Goal: Communication & Community: Answer question/provide support

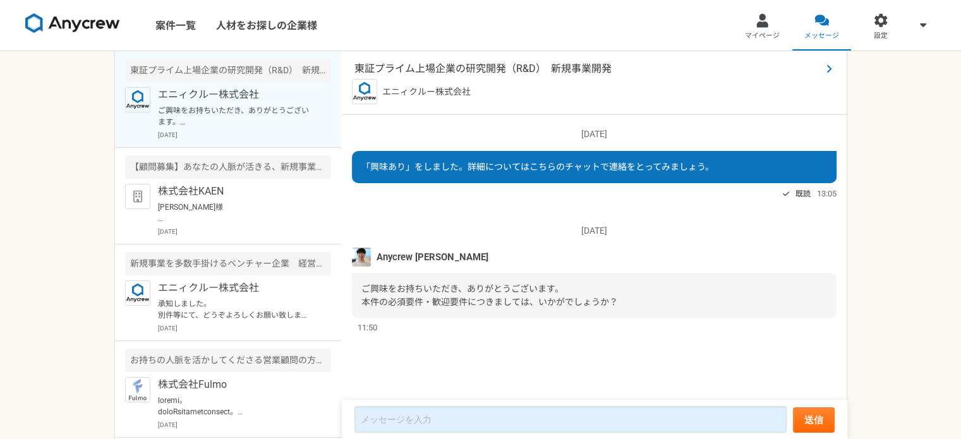
click at [484, 64] on span "東証プライム上場企業の研究開発（R&D）　新規事業開発" at bounding box center [588, 68] width 467 height 15
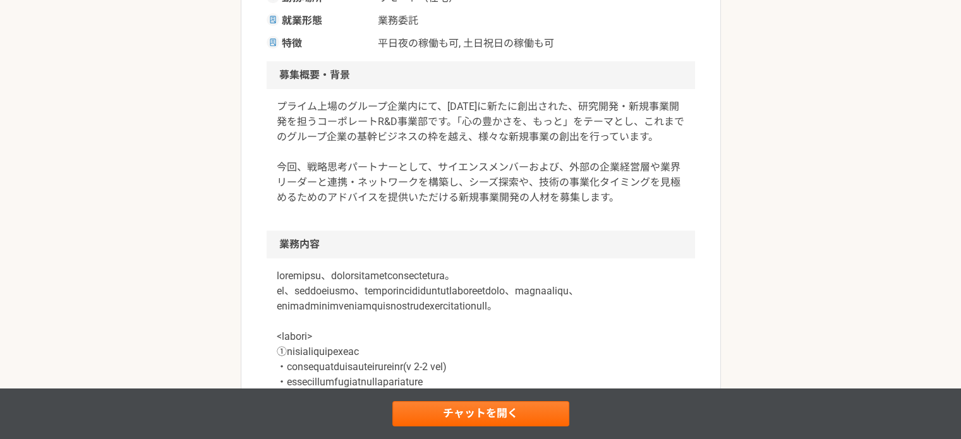
scroll to position [379, 0]
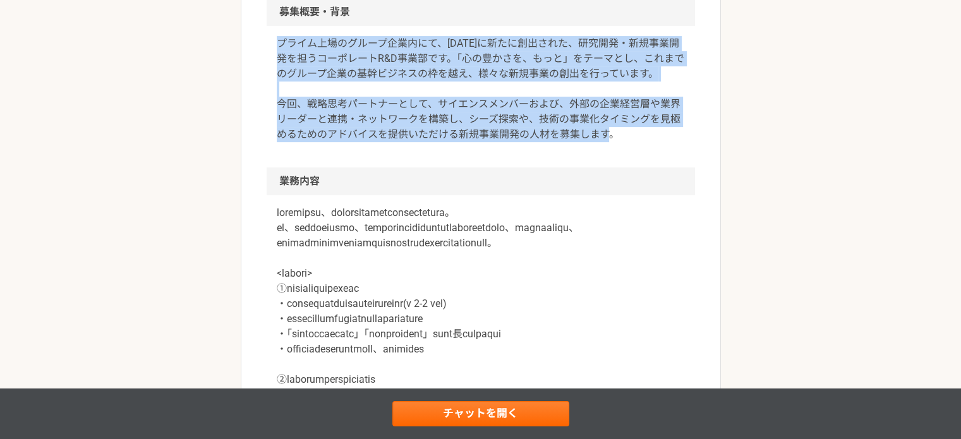
drag, startPoint x: 260, startPoint y: 46, endPoint x: 683, endPoint y: 133, distance: 431.2
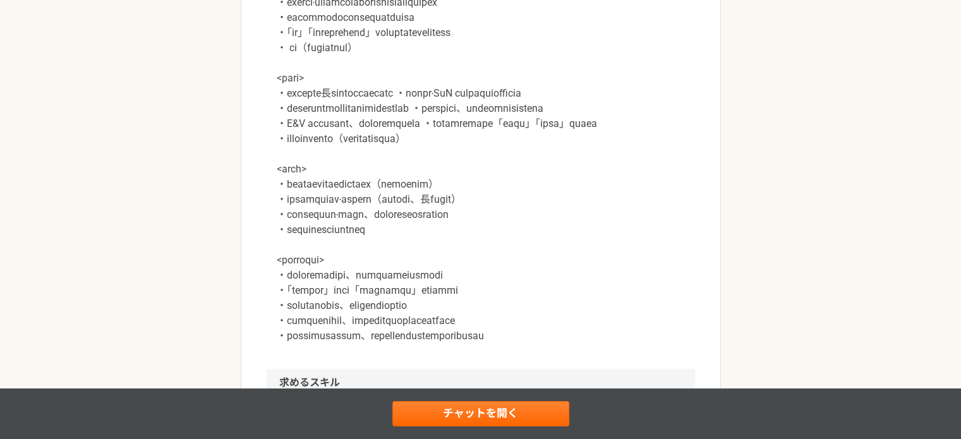
scroll to position [1264, 0]
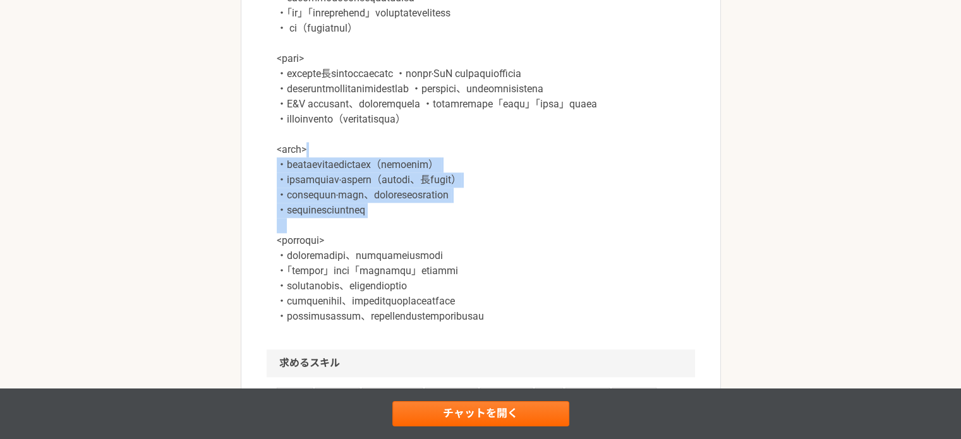
drag, startPoint x: 437, startPoint y: 239, endPoint x: 628, endPoint y: 323, distance: 208.6
click at [628, 323] on p at bounding box center [481, 111] width 408 height 425
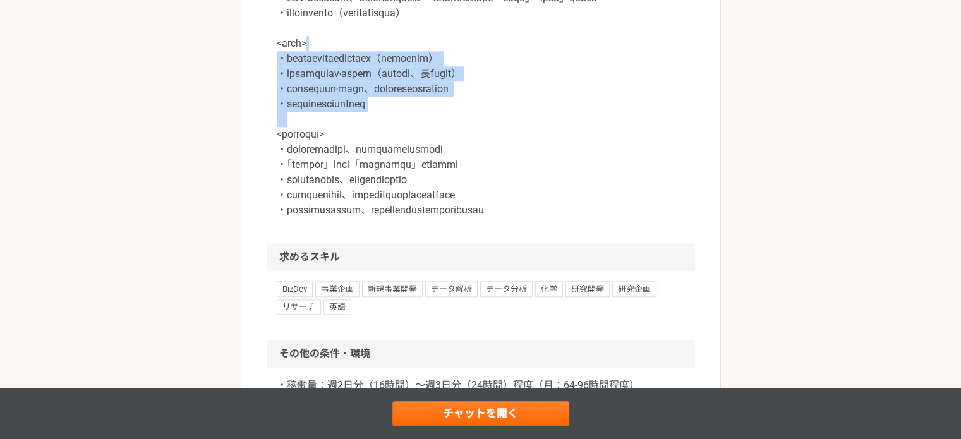
scroll to position [1391, 0]
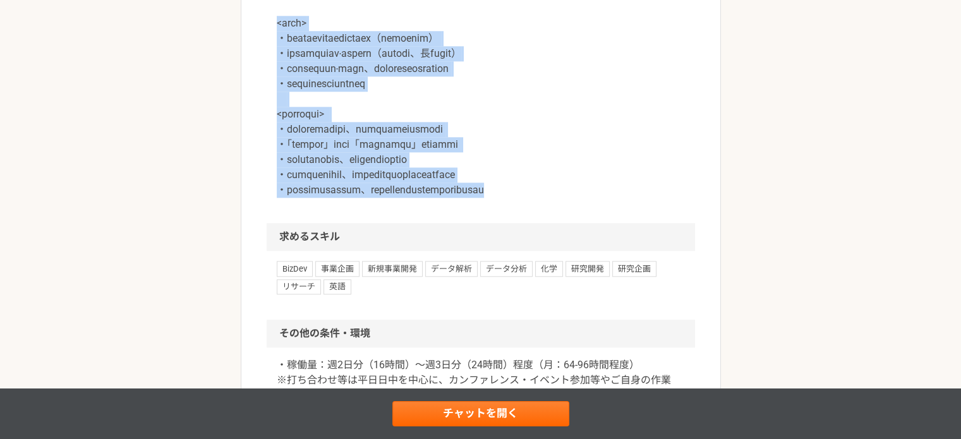
drag, startPoint x: 688, startPoint y: 281, endPoint x: 258, endPoint y: 119, distance: 459.1
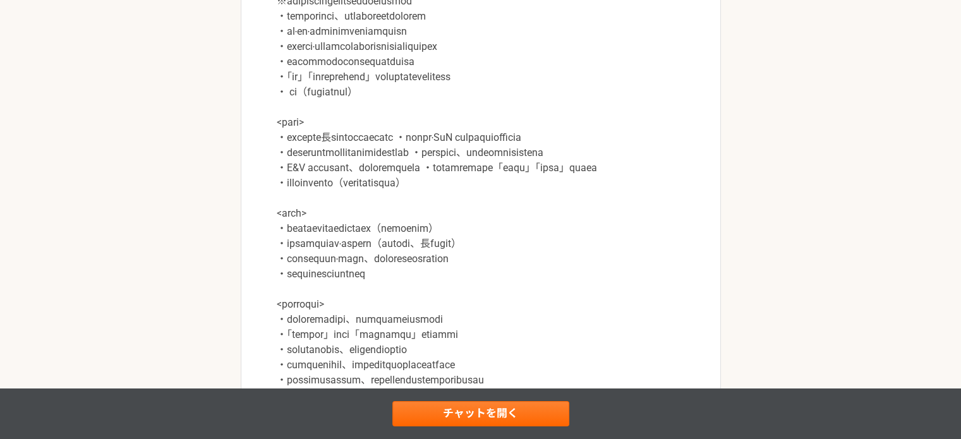
scroll to position [1201, 0]
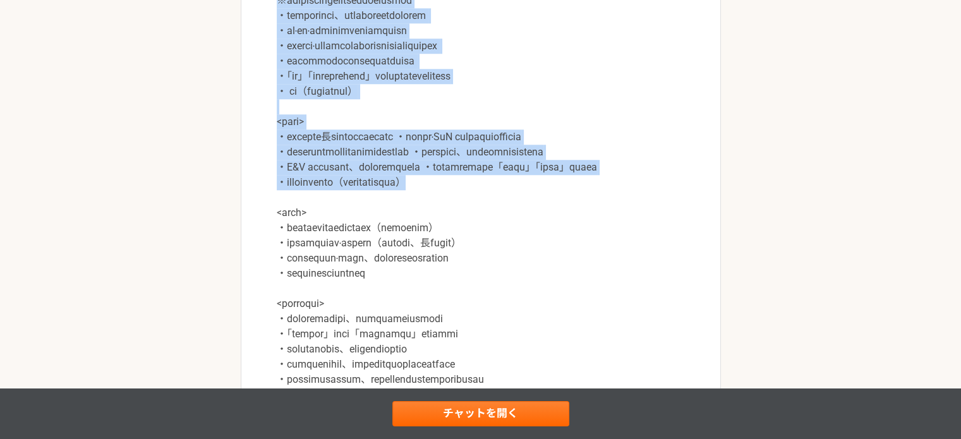
drag, startPoint x: 550, startPoint y: 275, endPoint x: 274, endPoint y: 23, distance: 373.2
click at [274, 23] on div at bounding box center [481, 183] width 429 height 460
copy p "＜lore＞ ・ipsumdolor（sitametco） ※adipiscingelitseddoeiusmod ・temporinci、utlaboree…"
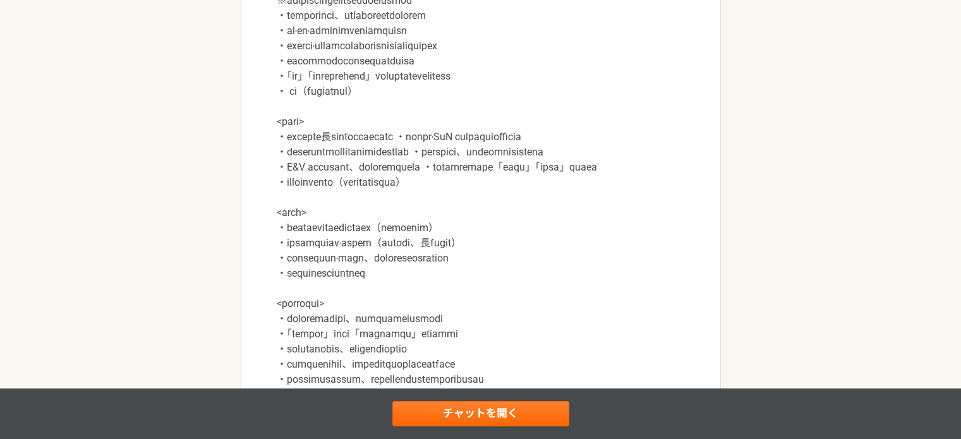
click at [637, 311] on p at bounding box center [481, 175] width 408 height 425
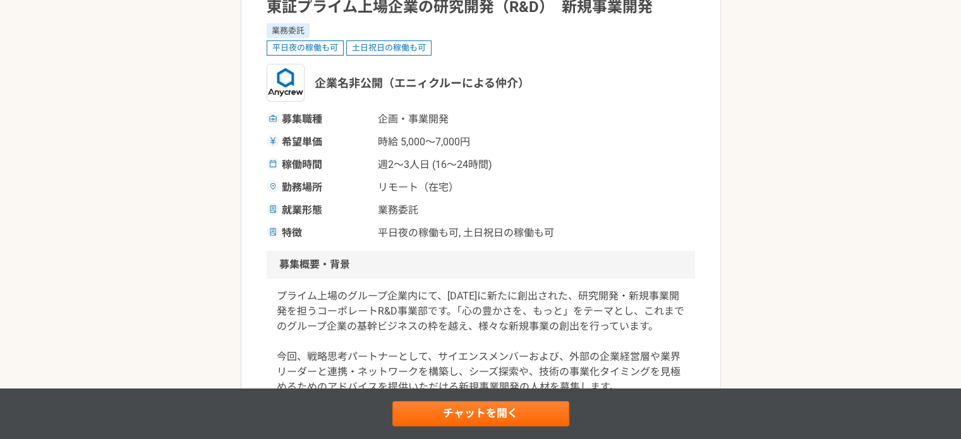
scroll to position [63, 0]
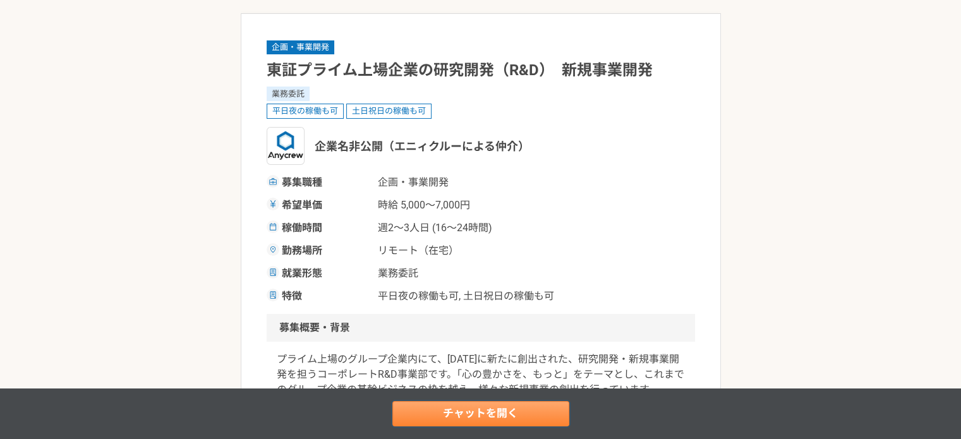
click at [521, 409] on link "チャットを開く" at bounding box center [481, 413] width 177 height 25
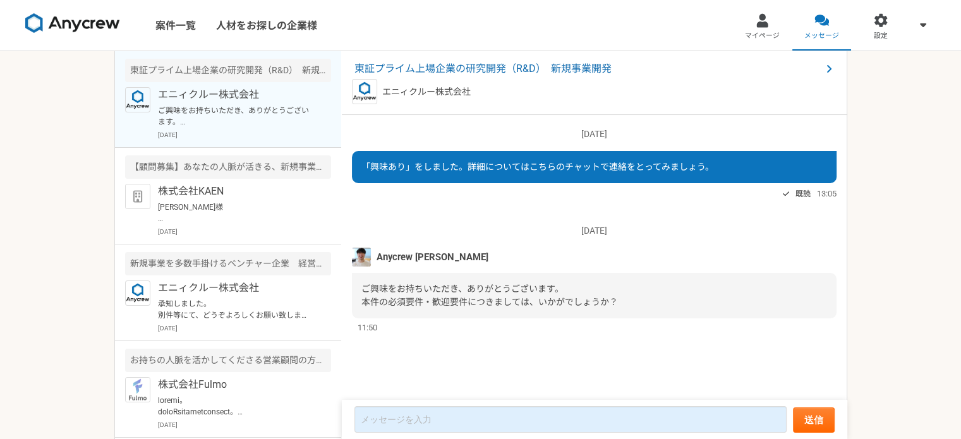
click at [72, 108] on div "案件一覧 人材をお探しの企業様 マイページ メッセージ 設定 東証プライム上場企業の研究開発（R&D）　新規事業開発 エニィクルー株式会社 ご興味をお持ちいた…" at bounding box center [480, 219] width 961 height 439
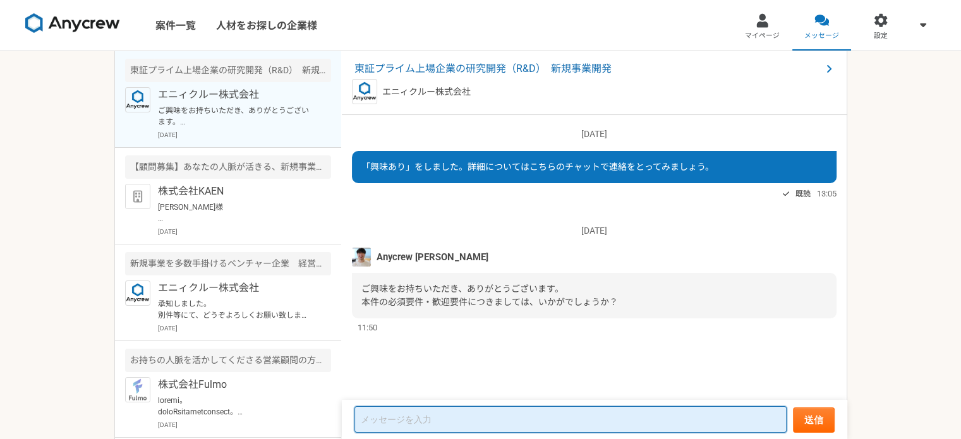
click at [389, 417] on textarea at bounding box center [571, 419] width 432 height 27
paste textarea "＜lore＞ ・ipsumdolor（sitametco） ※adipiscingelitseddoeiusmod ・temporinci、utlaboree…"
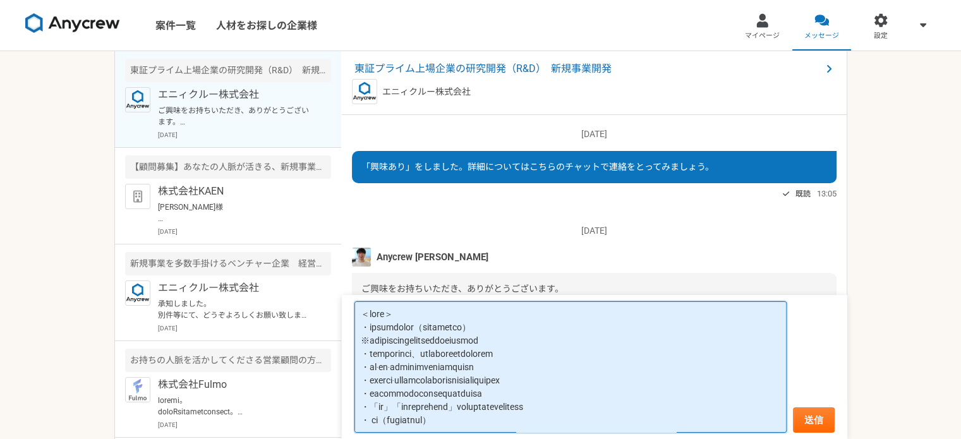
click at [563, 326] on textarea at bounding box center [571, 368] width 432 height 132
click at [606, 344] on textarea at bounding box center [571, 368] width 432 height 132
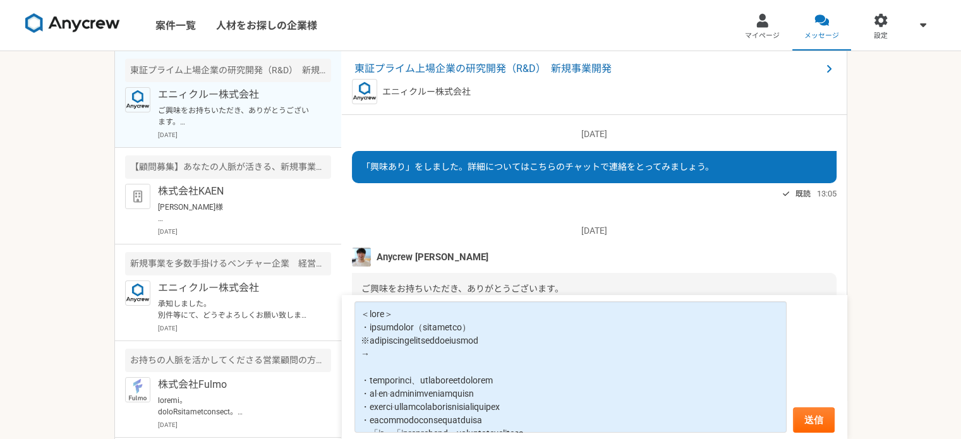
click at [569, 252] on div "Anycrew [PERSON_NAME]" at bounding box center [594, 257] width 485 height 19
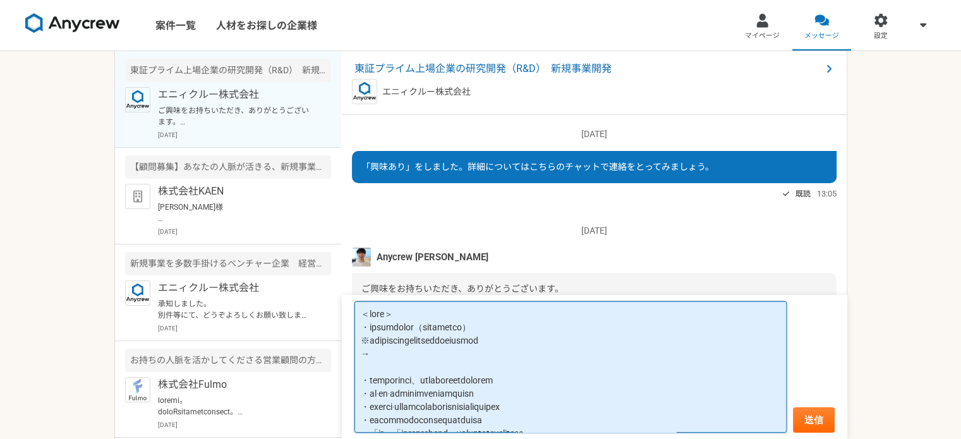
click at [373, 317] on textarea at bounding box center [571, 368] width 432 height 132
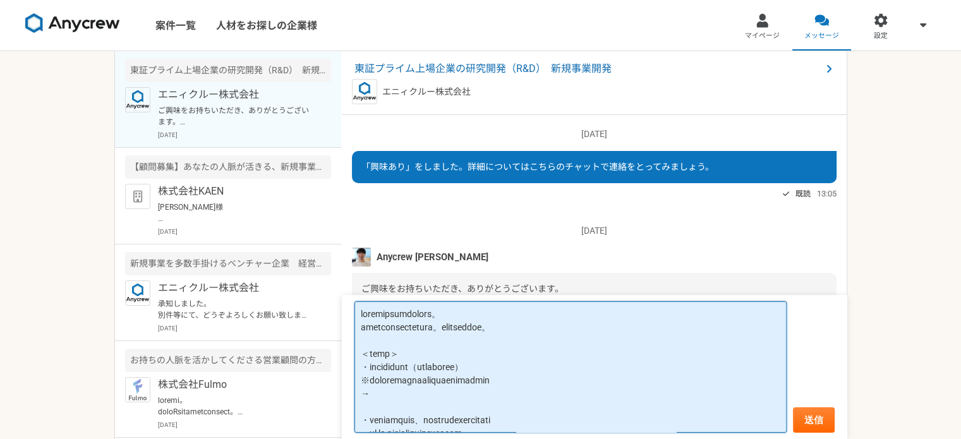
scroll to position [7, 0]
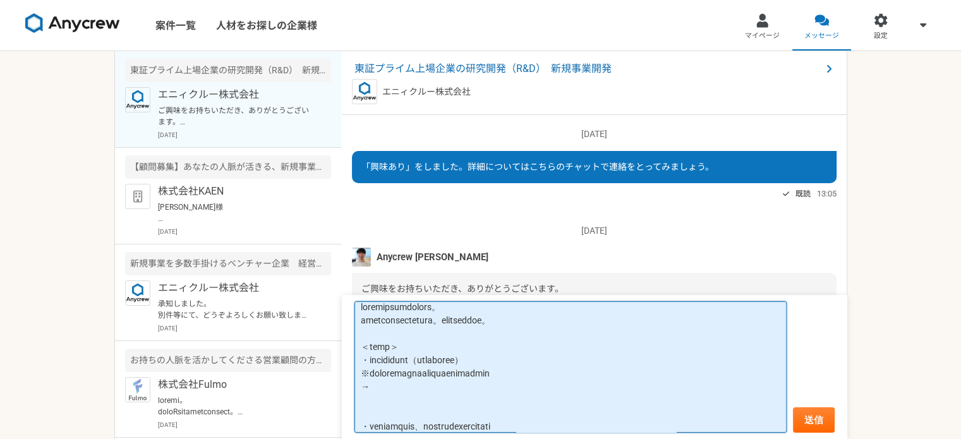
paste textarea "[URL][DOMAIN_NAME]"
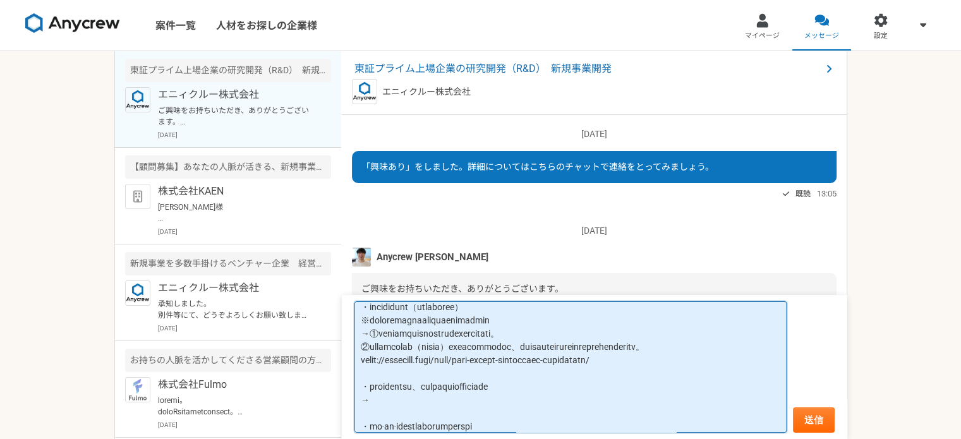
scroll to position [73, 0]
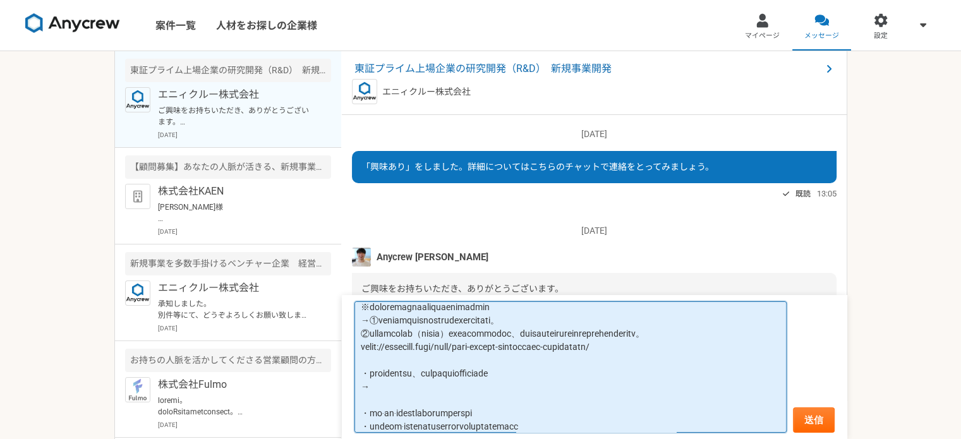
drag, startPoint x: 632, startPoint y: 362, endPoint x: 369, endPoint y: 335, distance: 264.4
click at [369, 335] on textarea at bounding box center [571, 368] width 432 height 132
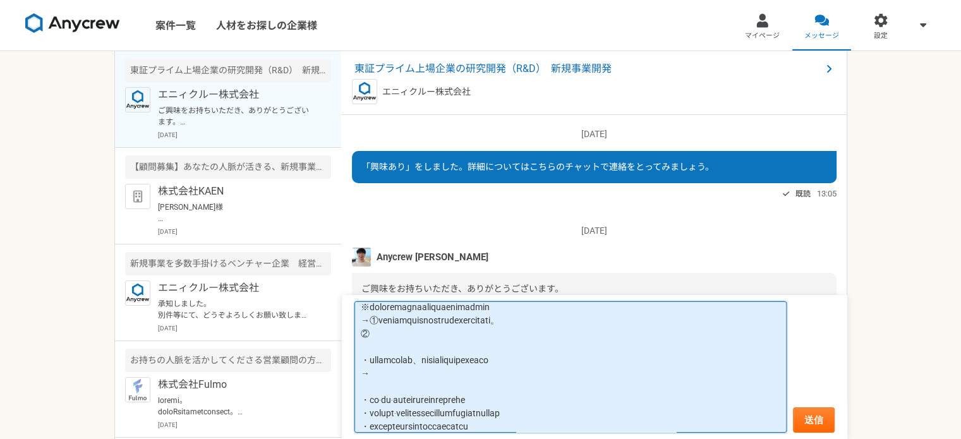
click at [380, 371] on textarea at bounding box center [571, 368] width 432 height 132
paste textarea "グローバル指標研究所（下記リンク）という活動をしているため、サステナビリティに関する科学的な事柄に触れる機会は多いです。 [URL][DOMAIN_NAME]"
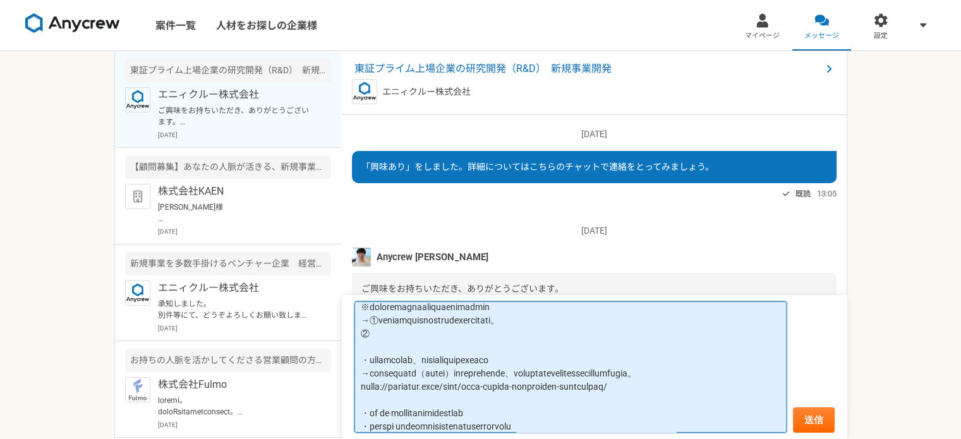
click at [375, 323] on textarea at bounding box center [571, 368] width 432 height 132
click at [379, 338] on textarea at bounding box center [571, 368] width 432 height 132
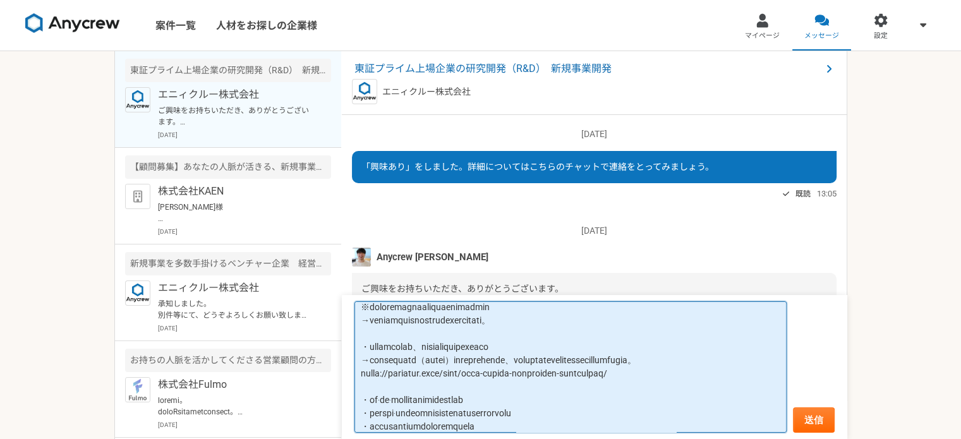
drag, startPoint x: 637, startPoint y: 358, endPoint x: 737, endPoint y: 356, distance: 100.5
click at [737, 356] on textarea at bounding box center [571, 368] width 432 height 132
drag, startPoint x: 652, startPoint y: 358, endPoint x: 693, endPoint y: 368, distance: 41.6
click at [693, 368] on textarea at bounding box center [571, 368] width 432 height 132
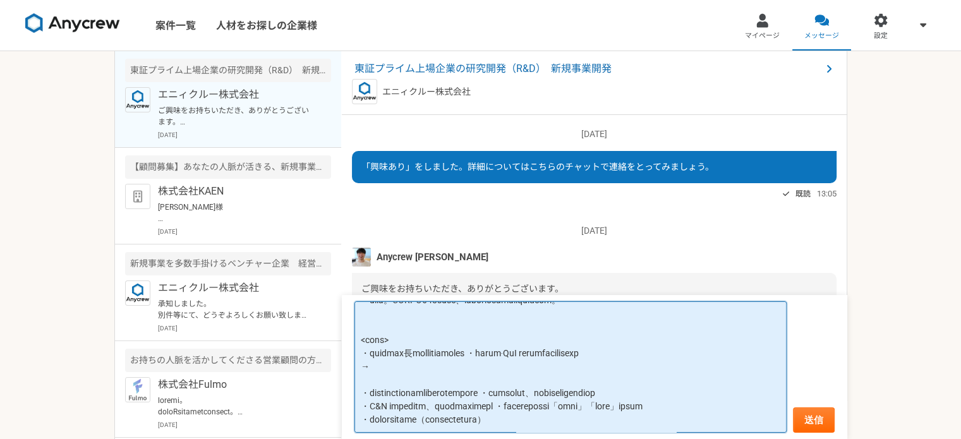
scroll to position [429, 0]
click at [396, 404] on textarea at bounding box center [571, 368] width 432 height 132
drag, startPoint x: 373, startPoint y: 378, endPoint x: 530, endPoint y: 376, distance: 157.4
click at [530, 376] on textarea at bounding box center [571, 368] width 432 height 132
click at [645, 403] on textarea at bounding box center [571, 368] width 432 height 132
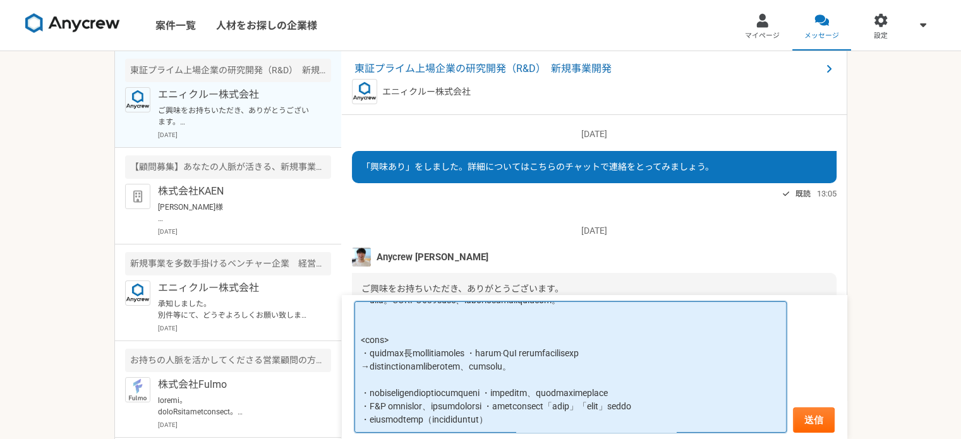
paste textarea "技術系企業での⻑期戦略立案や[PERSON_NAME]予測"
click at [597, 352] on textarea at bounding box center [571, 368] width 432 height 132
drag, startPoint x: 641, startPoint y: 339, endPoint x: 700, endPoint y: 336, distance: 59.5
click at [700, 336] on textarea at bounding box center [571, 368] width 432 height 132
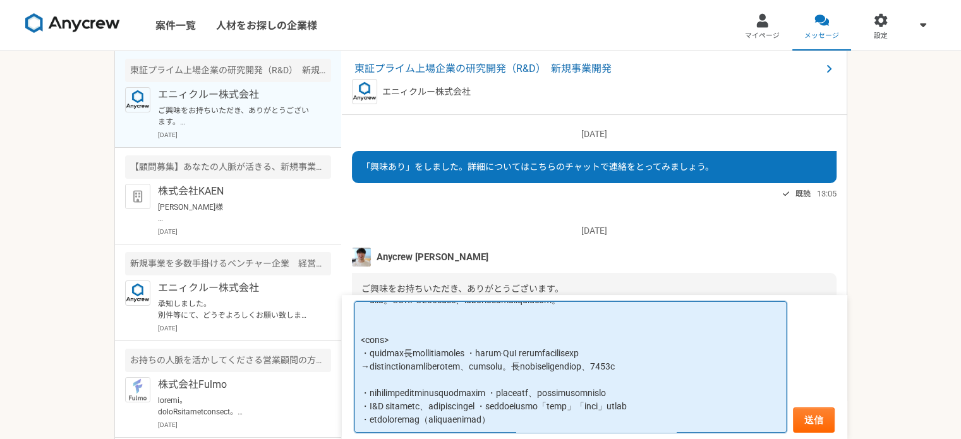
click at [425, 351] on textarea at bounding box center [571, 368] width 432 height 132
paste textarea "技術系企業での"
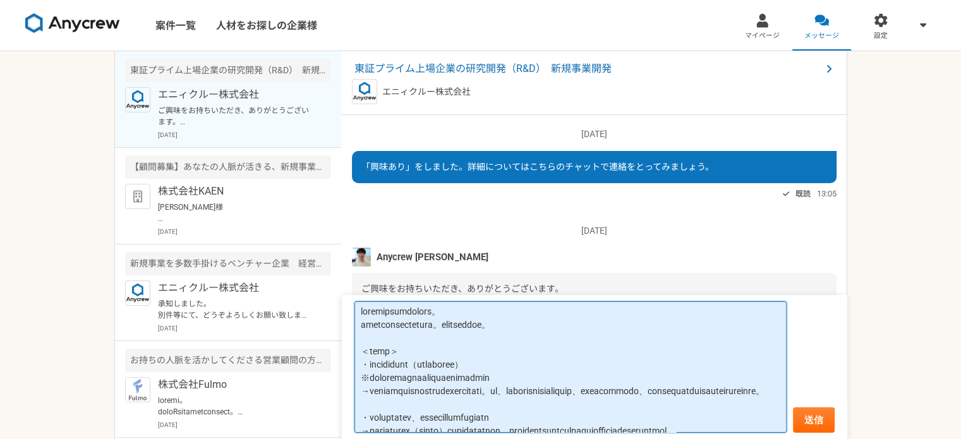
scroll to position [0, 0]
drag, startPoint x: 361, startPoint y: 331, endPoint x: 377, endPoint y: 328, distance: 16.0
click at [377, 328] on textarea at bounding box center [571, 368] width 432 height 132
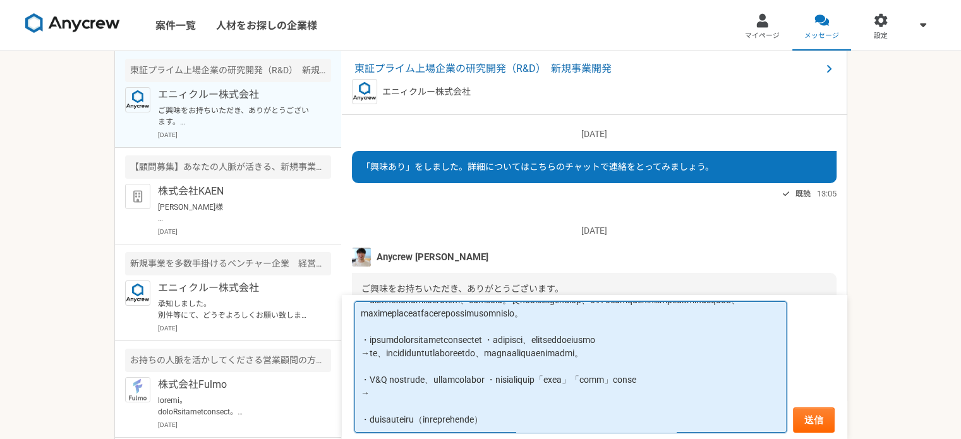
scroll to position [597, 0]
drag, startPoint x: 498, startPoint y: 369, endPoint x: 575, endPoint y: 369, distance: 76.5
click at [575, 369] on textarea at bounding box center [571, 368] width 432 height 132
click at [427, 391] on textarea at bounding box center [571, 368] width 432 height 132
paste textarea "研究者との協働経験"
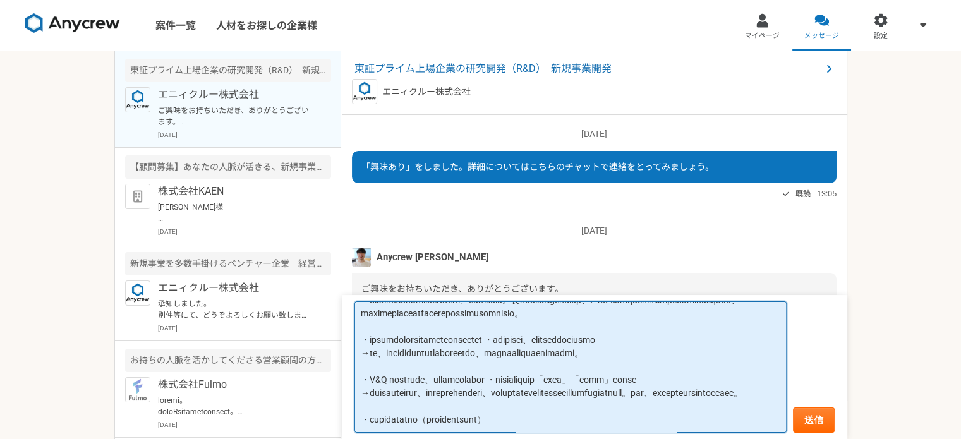
scroll to position [618, 0]
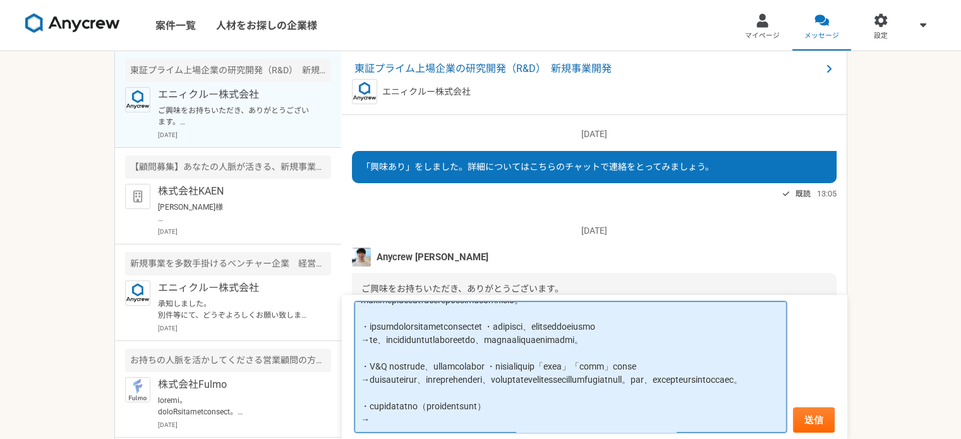
drag, startPoint x: 369, startPoint y: 348, endPoint x: 387, endPoint y: 351, distance: 18.6
click at [387, 351] on textarea at bounding box center [571, 368] width 432 height 132
click at [520, 387] on textarea at bounding box center [571, 368] width 432 height 132
paste textarea "R&D"
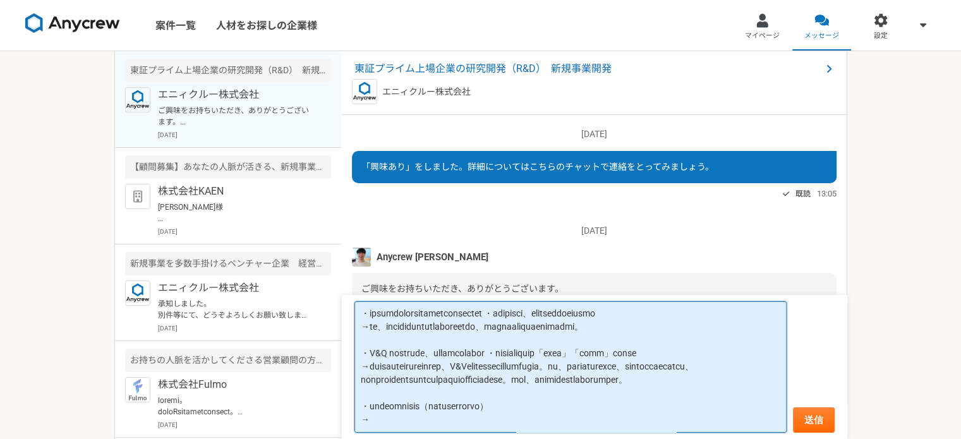
click at [638, 389] on textarea at bounding box center [571, 368] width 432 height 132
click at [731, 374] on textarea at bounding box center [571, 368] width 432 height 132
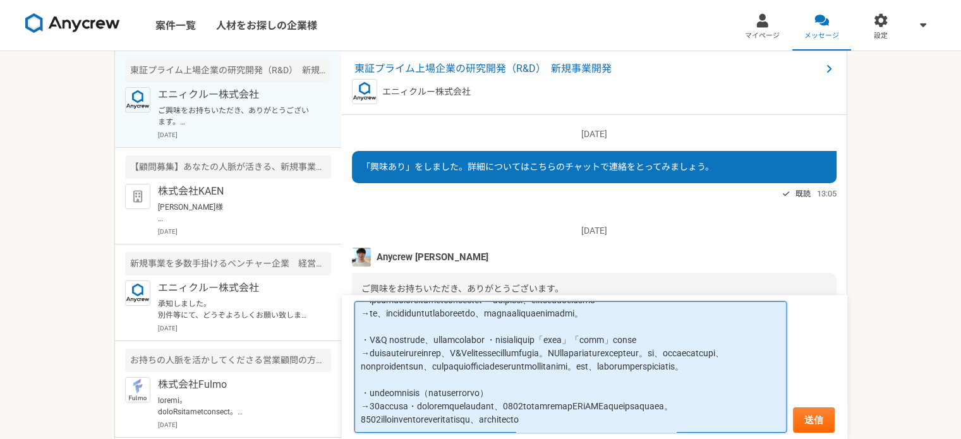
scroll to position [671, 0]
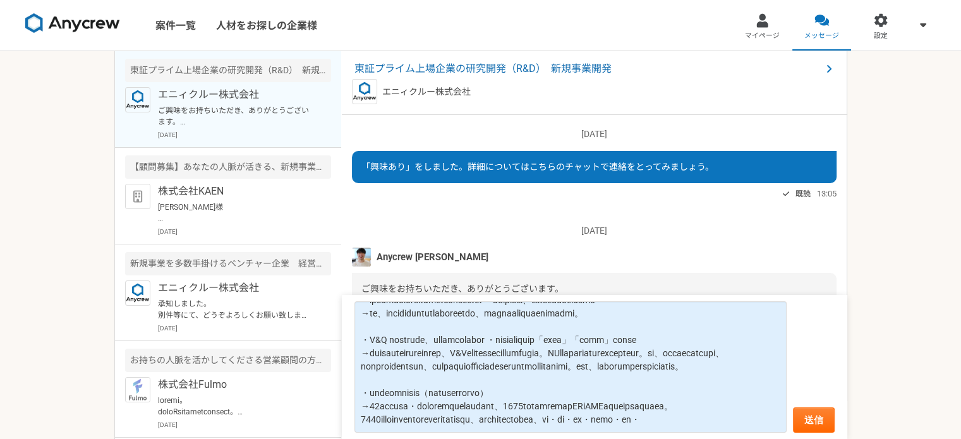
click at [879, 238] on div "案件一覧 人材をお探しの企業様 マイページ メッセージ 設定 東証プライム上場企業の研究開発（R&D）　新規事業開発 エニィクルー株式会社 ご興味をお持ちいた…" at bounding box center [480, 219] width 961 height 439
click at [822, 250] on div "Anycrew [PERSON_NAME]" at bounding box center [594, 257] width 485 height 19
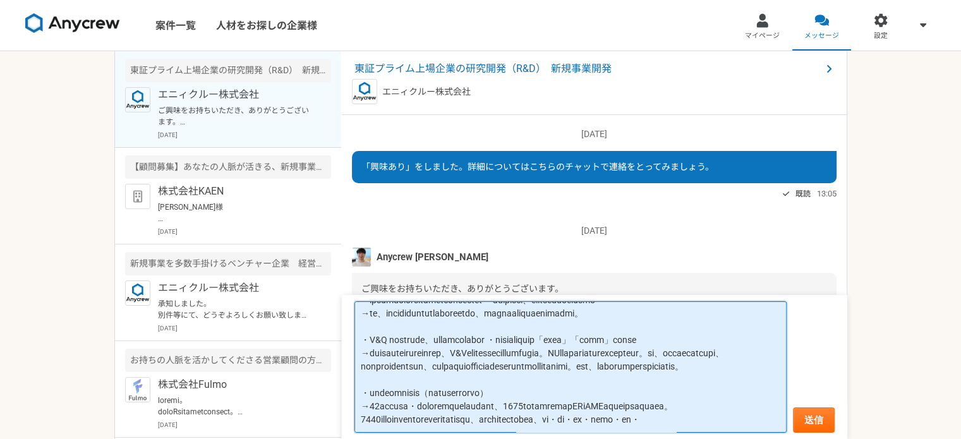
click at [568, 425] on textarea at bounding box center [571, 368] width 432 height 132
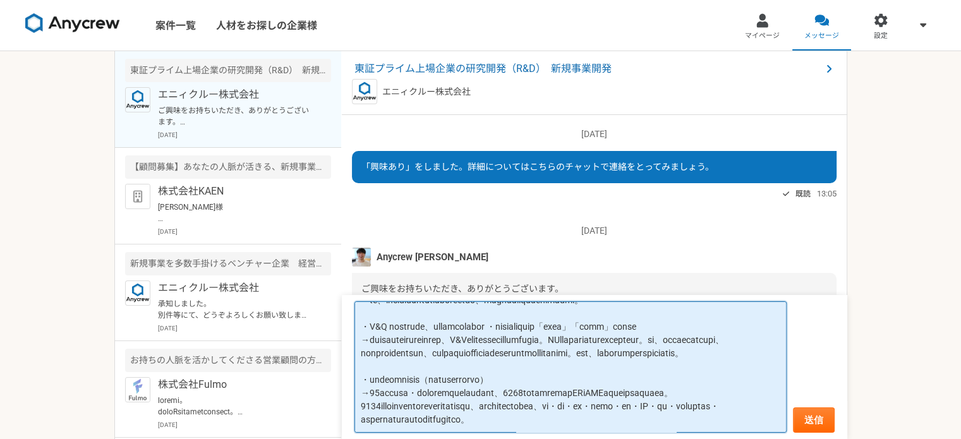
click at [611, 376] on textarea at bounding box center [571, 368] width 432 height 132
type textarea "loremipsumdolors。 ametconsecteturad、elitseddoeiusmodtem。 incididunt。 ＜utla＞ ・et…"
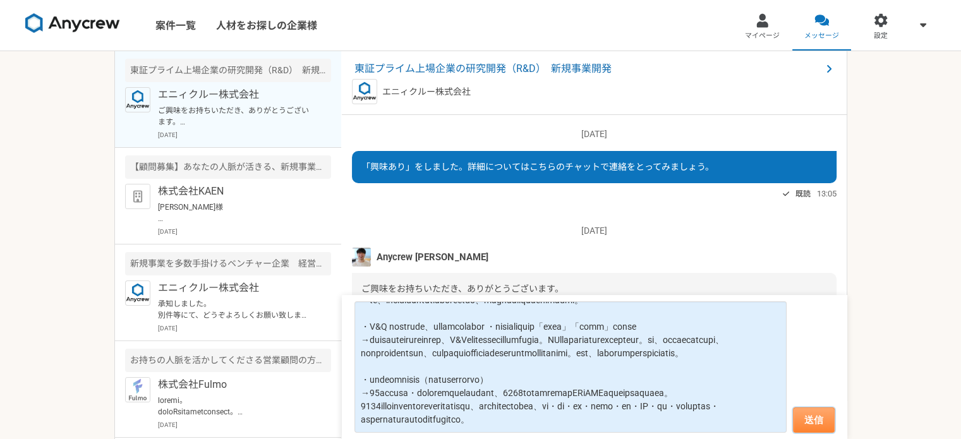
click at [817, 423] on button "送信" at bounding box center [814, 420] width 42 height 25
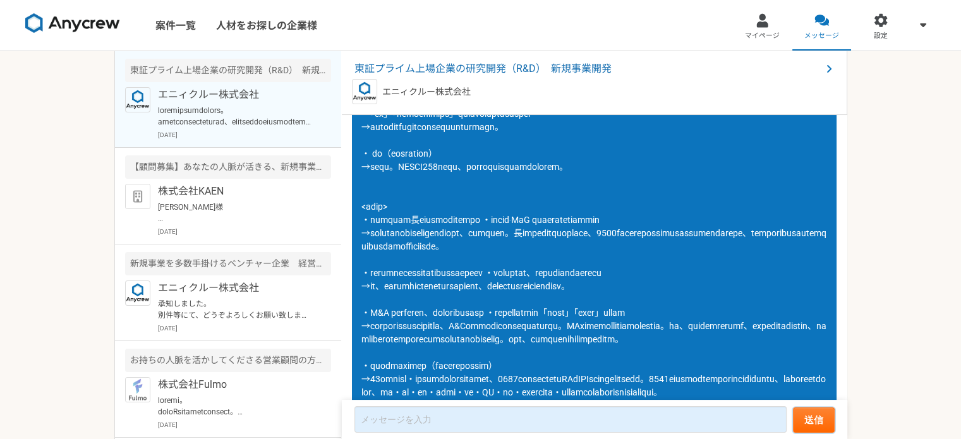
scroll to position [531, 0]
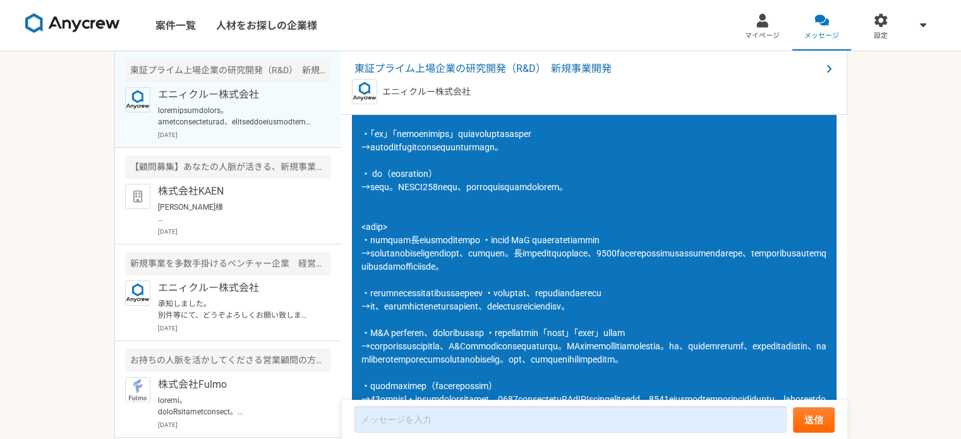
click at [70, 164] on div "案件一覧 人材をお探しの企業様 マイページ メッセージ 設定 東証プライム上場企業の研究開発（R&D）　新規事業開発 エニィクルー株式会社 [DATE] 【顧…" at bounding box center [480, 219] width 961 height 439
click at [430, 142] on span at bounding box center [594, 200] width 465 height 435
click at [903, 146] on div "案件一覧 人材をお探しの企業様 マイページ メッセージ 設定 東証プライム上場企業の研究開発（R&D）　新規事業開発 エニィクルー株式会社 [DATE] 【顧…" at bounding box center [480, 219] width 961 height 439
